Goal: Information Seeking & Learning: Learn about a topic

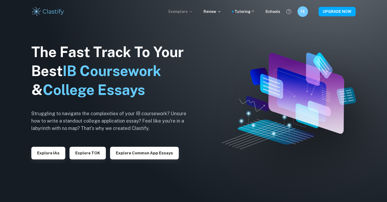
click at [188, 10] on p "Exemplars" at bounding box center [181, 12] width 24 height 6
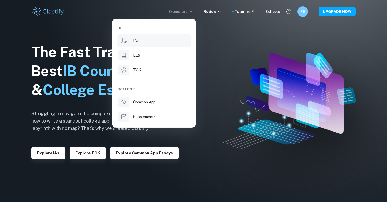
click at [141, 43] on div "IAs" at bounding box center [161, 41] width 56 height 6
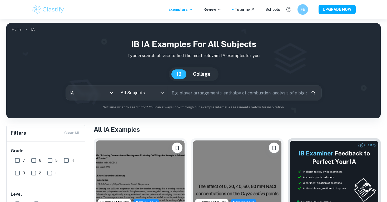
click at [126, 91] on input "All Subjects" at bounding box center [138, 93] width 38 height 10
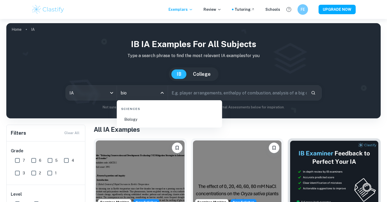
click at [143, 122] on li "Biology" at bounding box center [169, 119] width 101 height 12
type input "Biology"
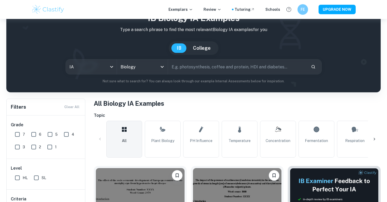
scroll to position [45, 0]
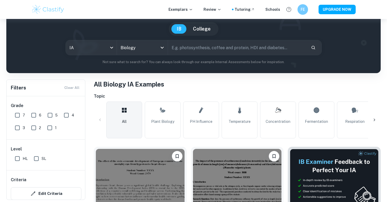
click at [211, 47] on input "text" at bounding box center [237, 47] width 139 height 15
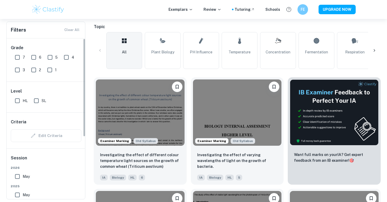
scroll to position [30, 0]
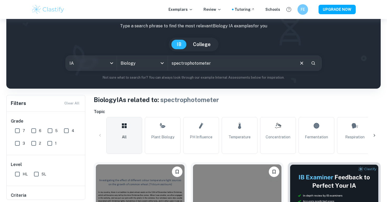
click at [184, 59] on input "spectrophotometer" at bounding box center [231, 63] width 127 height 15
type input "spectrum"
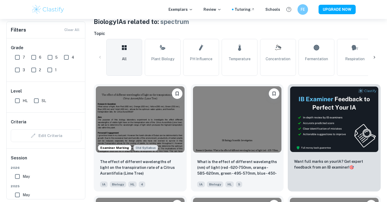
scroll to position [11, 0]
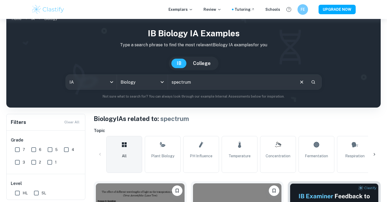
click at [186, 84] on input "spectrum" at bounding box center [231, 82] width 127 height 15
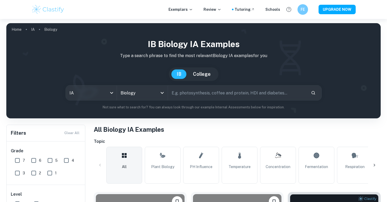
scroll to position [15, 0]
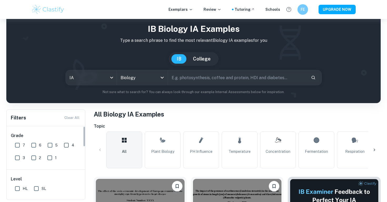
click at [18, 144] on input "7" at bounding box center [17, 145] width 11 height 11
checkbox input "true"
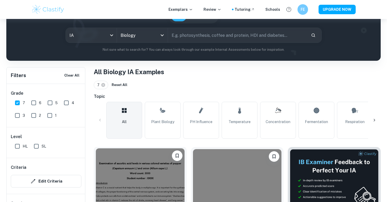
scroll to position [99, 0]
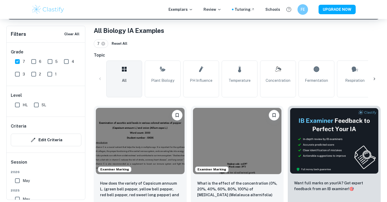
click at [16, 102] on input "HL" at bounding box center [17, 105] width 11 height 11
checkbox input "true"
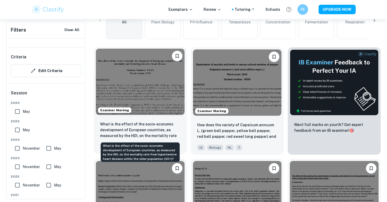
scroll to position [158, 0]
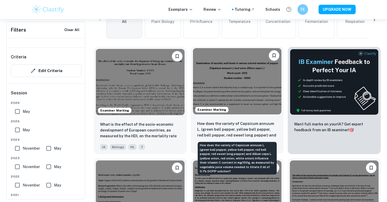
click at [246, 133] on p "How does the variety of Capsicum annuum L. (green bell pepper, yellow bell pepp…" at bounding box center [237, 130] width 80 height 18
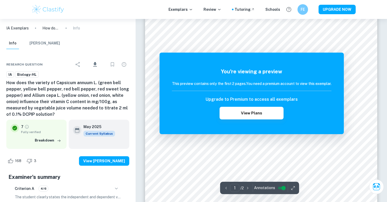
scroll to position [16, 0]
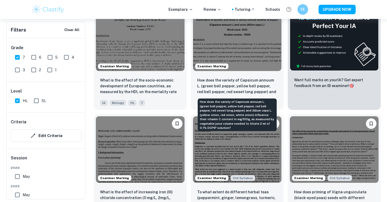
scroll to position [207, 0]
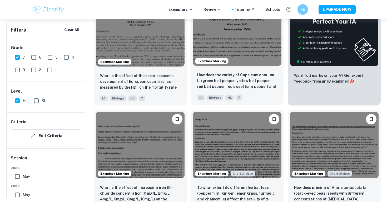
click at [224, 72] on div "How does the variety of Capsicum annuum L. (green bell pepper, yellow bell pepp…" at bounding box center [237, 86] width 93 height 37
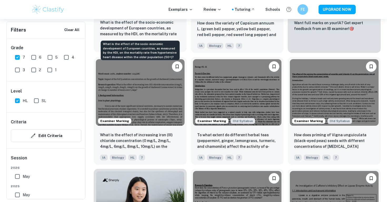
scroll to position [261, 0]
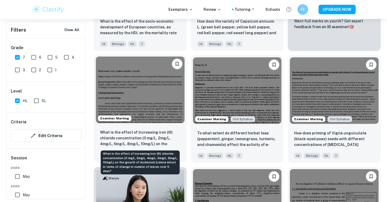
click at [144, 139] on p "What is the effect of increasing iron (III) chloride concentration (0 mg/L, 2mg…" at bounding box center [140, 139] width 80 height 18
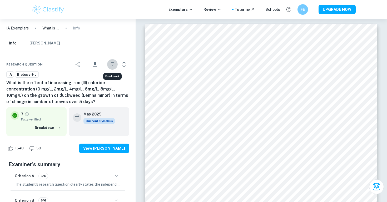
click at [111, 67] on button "Bookmark" at bounding box center [112, 64] width 11 height 11
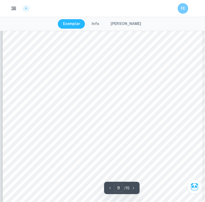
scroll to position [2434, 0]
type input "10"
